Goal: Navigation & Orientation: Find specific page/section

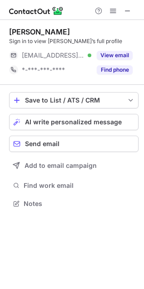
scroll to position [197, 144]
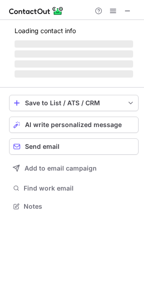
scroll to position [197, 144]
